Goal: Check status: Check status

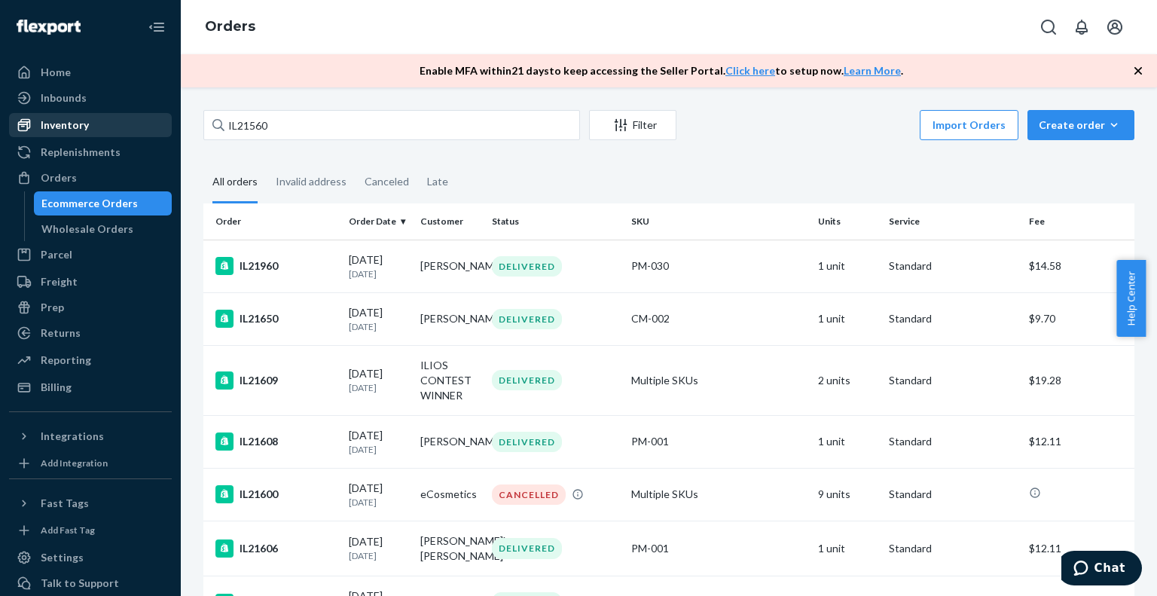
drag, startPoint x: 259, startPoint y: 133, endPoint x: 130, endPoint y: 130, distance: 128.8
click at [133, 129] on div "Home Inbounds Shipping Plans Problems Inventory Products Replenishments Orders …" at bounding box center [578, 298] width 1157 height 596
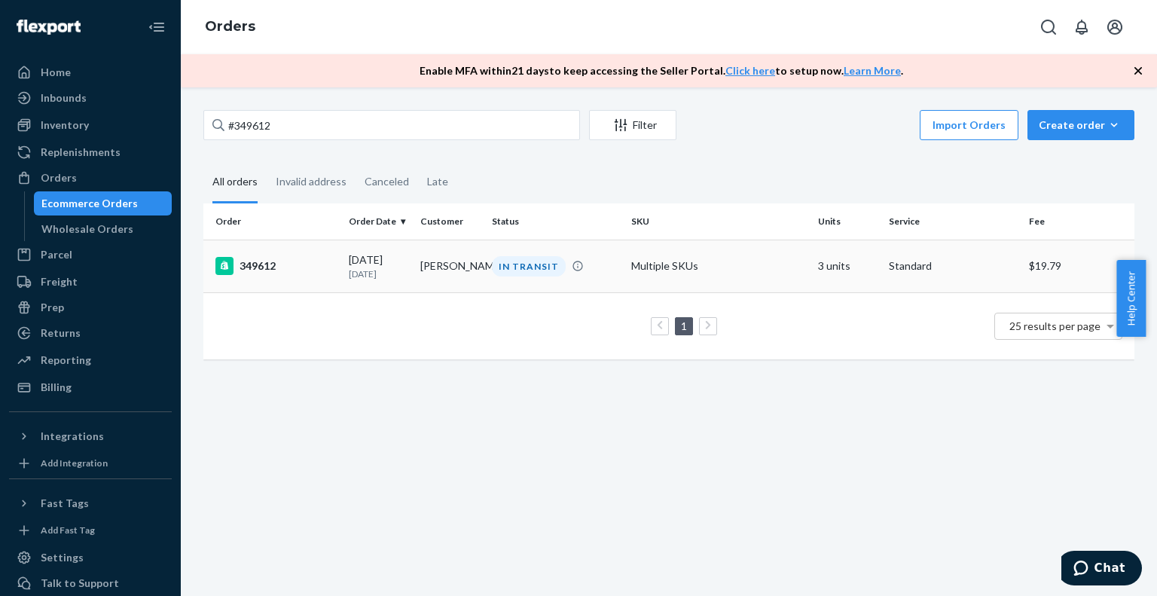
type input "#349612"
click at [266, 267] on div "349612" at bounding box center [275, 266] width 121 height 18
drag, startPoint x: 297, startPoint y: 127, endPoint x: 184, endPoint y: 113, distance: 113.8
click at [101, 133] on div "Home Inbounds Shipping Plans Problems Inventory Products Replenishments Orders …" at bounding box center [578, 298] width 1157 height 596
paste input "705"
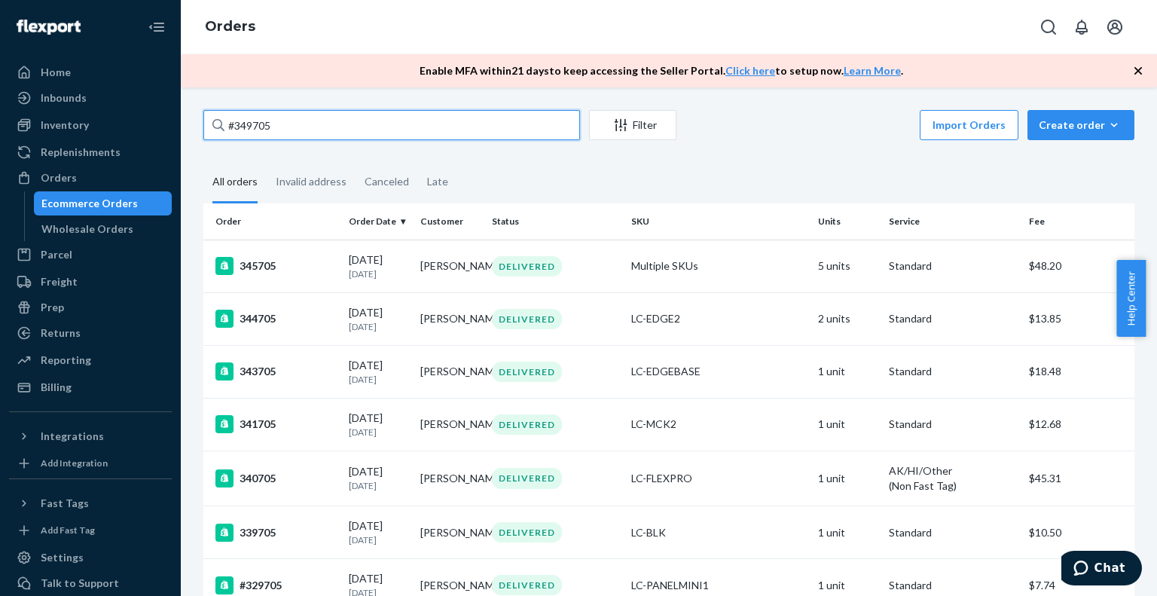
type input "#349705"
